Goal: Task Accomplishment & Management: Manage account settings

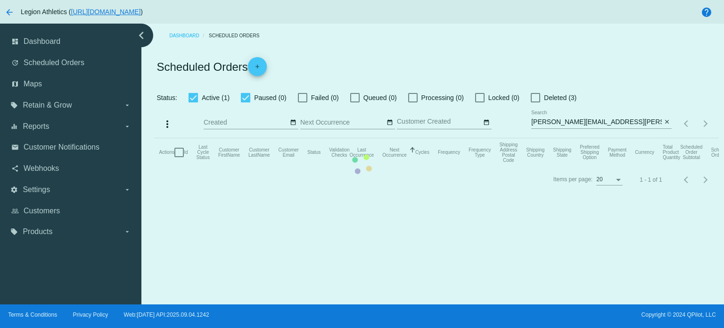
click at [607, 138] on mat-table "Actions Id Last Cycle Status Customer FirstName Customer LastName Customer Emai…" at bounding box center [436, 152] width 564 height 28
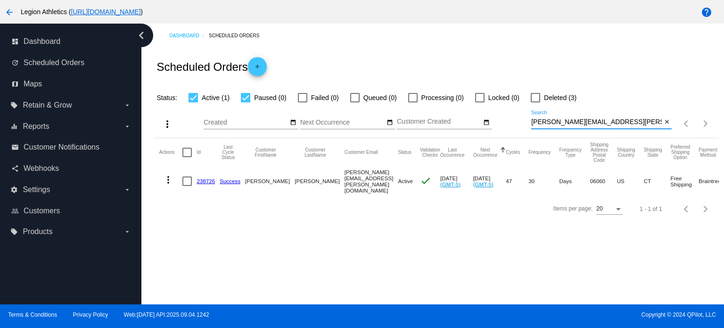
click at [607, 119] on input "[PERSON_NAME][EMAIL_ADDRESS][PERSON_NAME][DOMAIN_NAME]" at bounding box center [596, 122] width 131 height 8
paste input "[PERSON_NAME].[PERSON_NAME]"
type input "[PERSON_NAME][EMAIL_ADDRESS][PERSON_NAME][DOMAIN_NAME]"
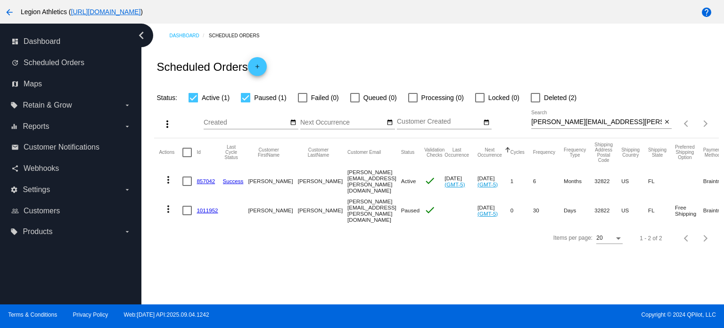
click at [208, 181] on link "857042" at bounding box center [206, 181] width 18 height 6
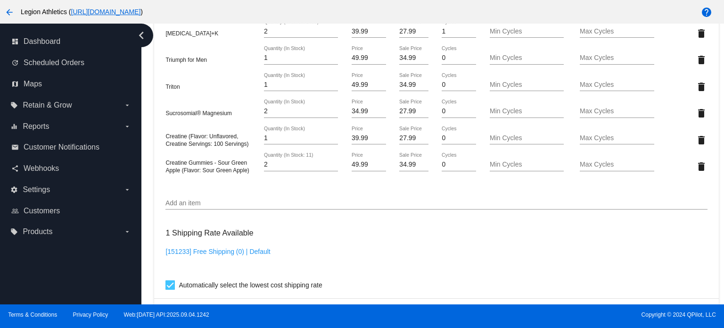
scroll to position [896, 0]
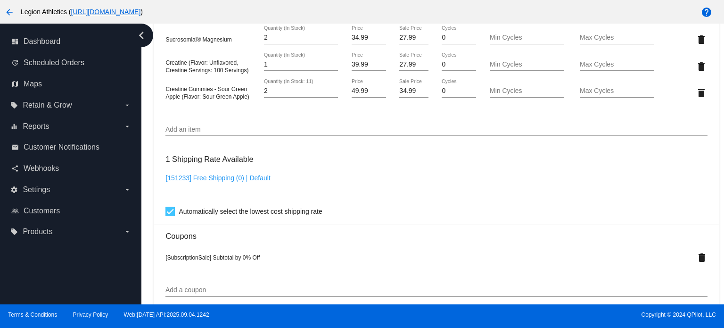
click at [241, 133] on input "Add an item" at bounding box center [436, 130] width 542 height 8
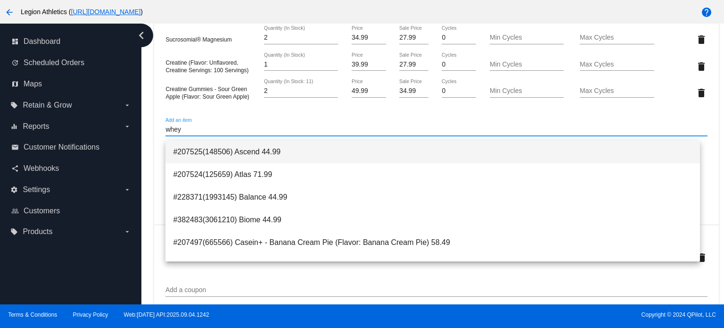
type input "whey"
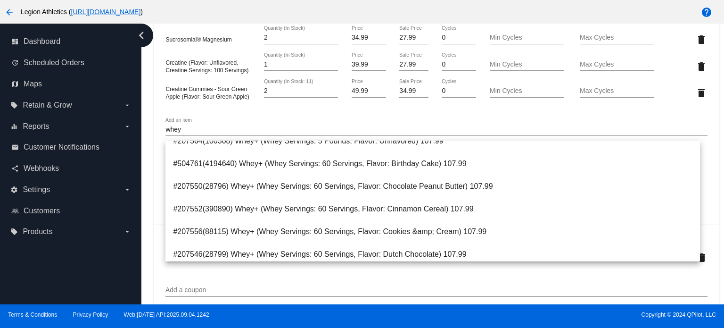
scroll to position [849, 0]
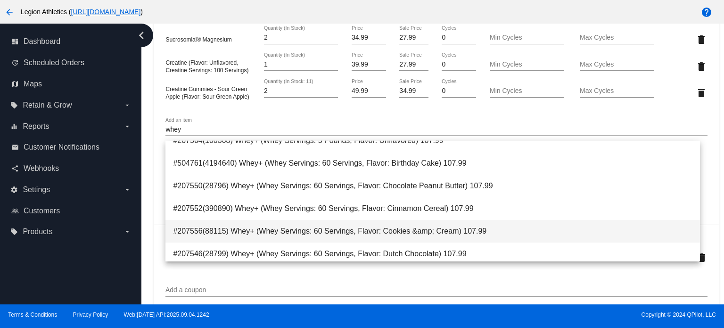
click at [340, 231] on span "#207556(88115) Whey+ (Whey Servings: 60 Servings, Flavor: Cookies &amp; Cream) …" at bounding box center [433, 231] width 520 height 23
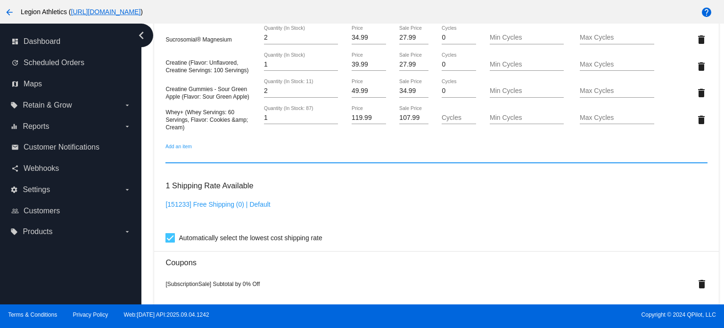
click at [411, 122] on input "107.99" at bounding box center [413, 118] width 29 height 8
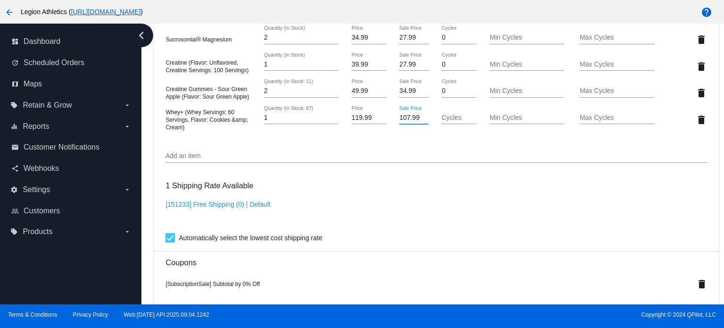
click at [411, 122] on input "107.99" at bounding box center [413, 118] width 29 height 8
type input "83.99"
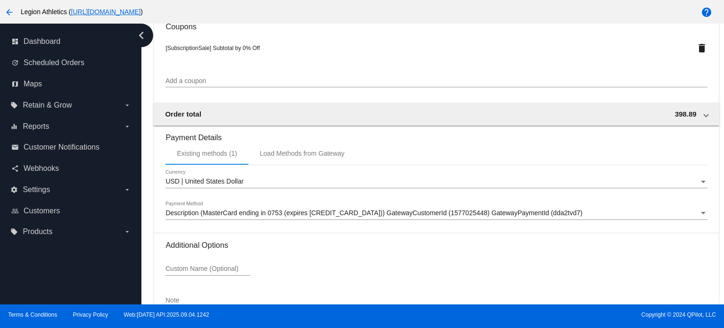
scroll to position [1197, 0]
